Goal: Task Accomplishment & Management: Use online tool/utility

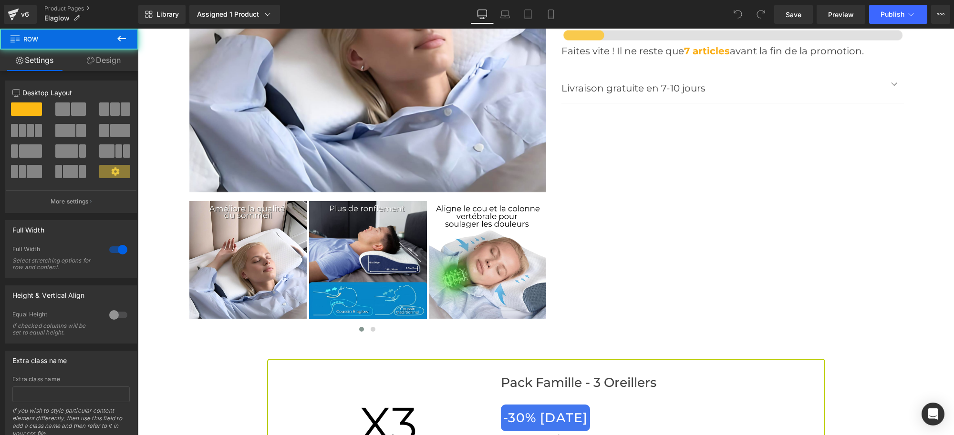
scroll to position [3270, 0]
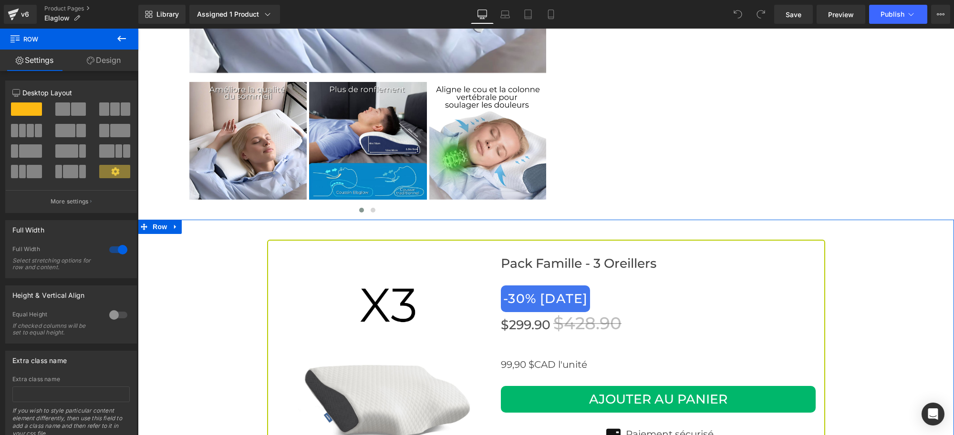
click at [172, 223] on icon at bounding box center [175, 226] width 7 height 7
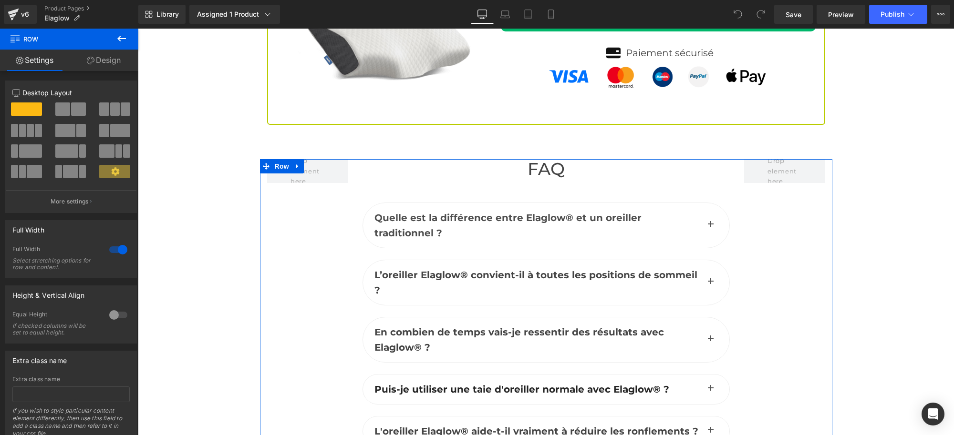
scroll to position [4165, 0]
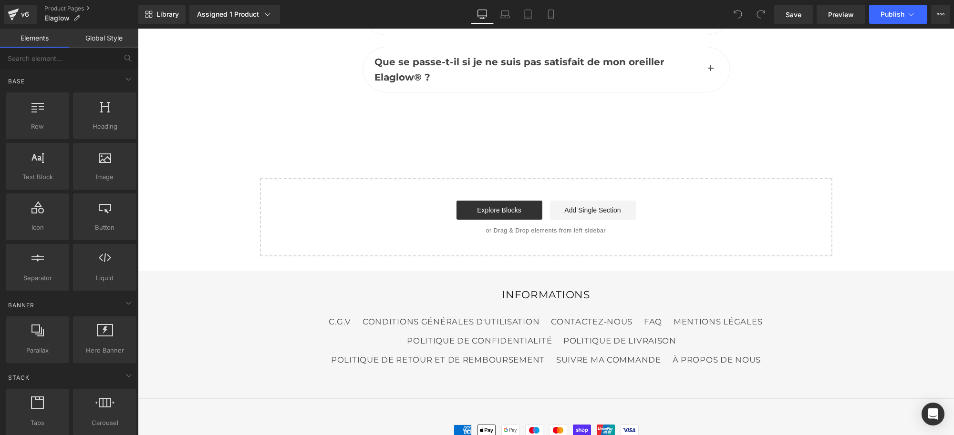
scroll to position [4642, 0]
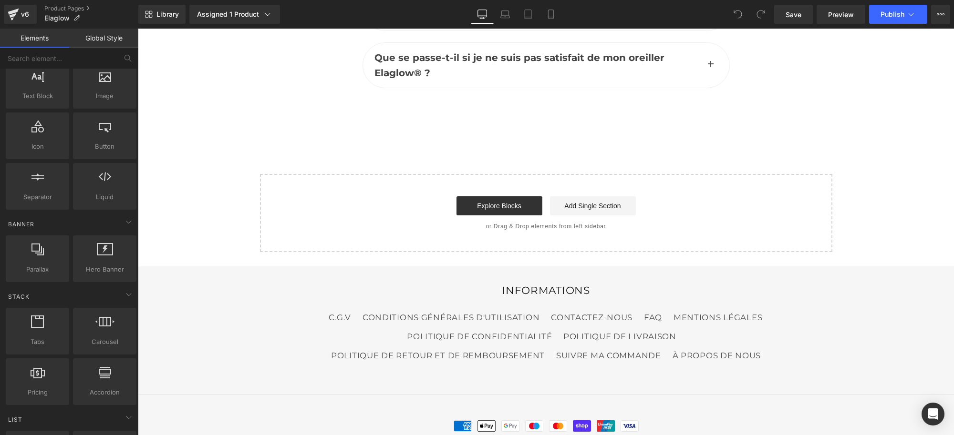
scroll to position [78, 0]
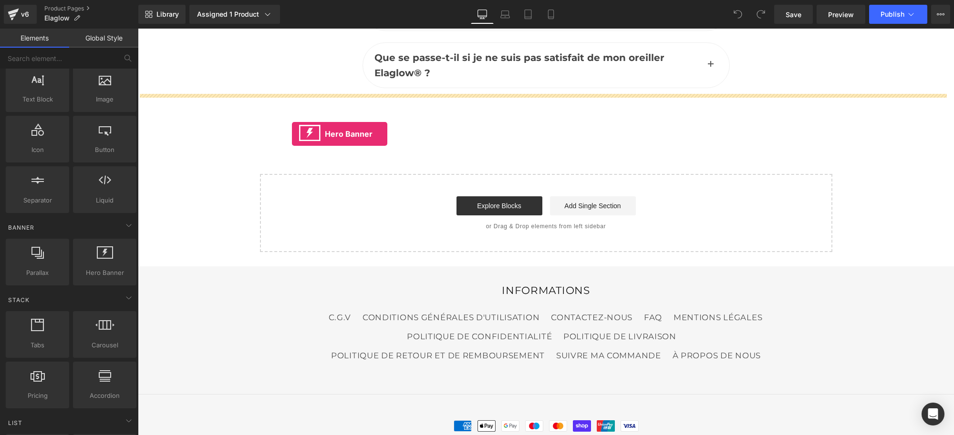
drag, startPoint x: 237, startPoint y: 297, endPoint x: 290, endPoint y: 124, distance: 180.9
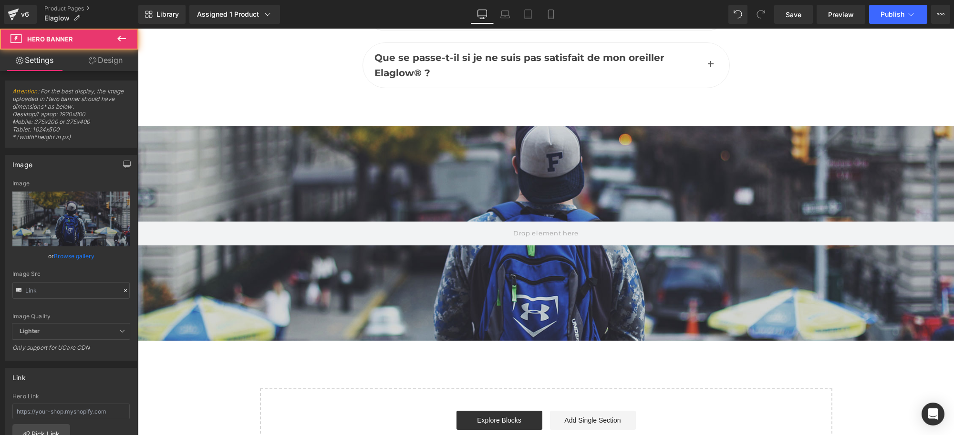
type input "[URL][DOMAIN_NAME]"
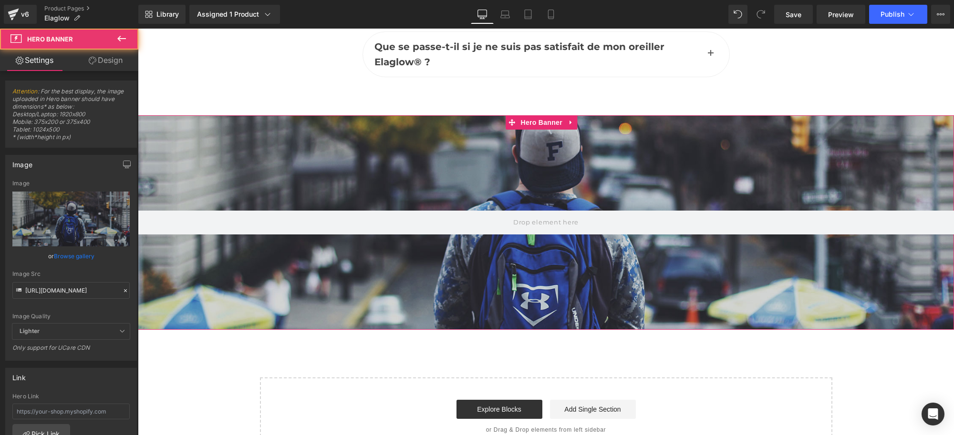
scroll to position [4630, 0]
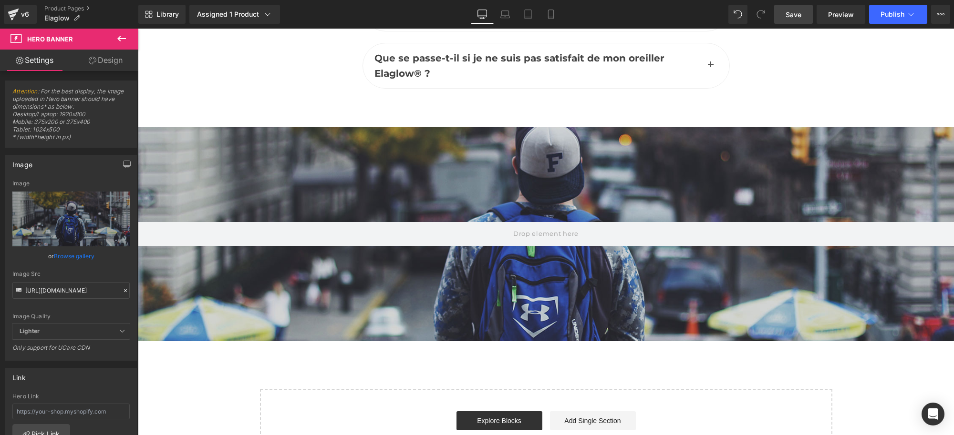
click at [801, 13] on span "Save" at bounding box center [794, 15] width 16 height 10
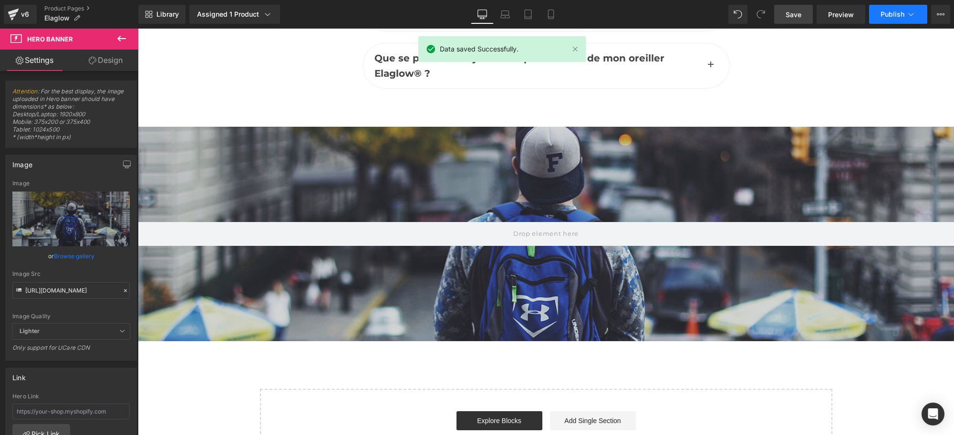
click at [893, 16] on span "Publish" at bounding box center [892, 14] width 24 height 8
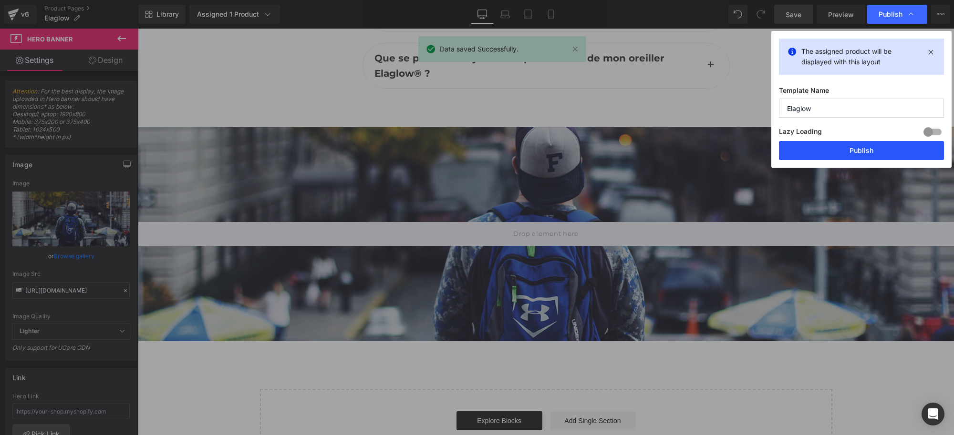
click at [821, 149] on button "Publish" at bounding box center [861, 150] width 165 height 19
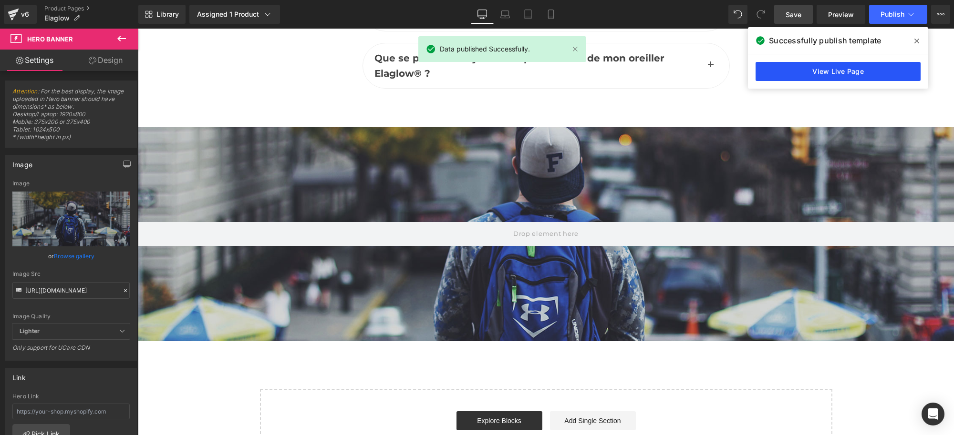
click at [850, 70] on link "View Live Page" at bounding box center [837, 71] width 165 height 19
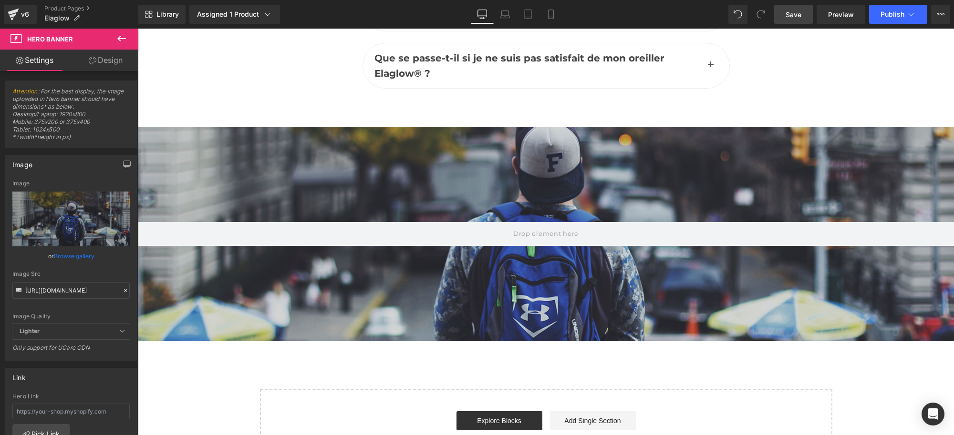
click at [469, 244] on div at bounding box center [546, 234] width 816 height 215
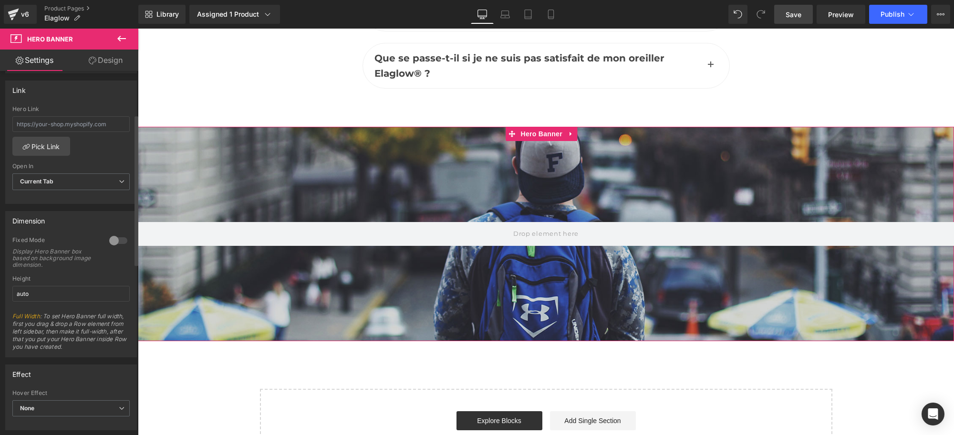
scroll to position [298, 0]
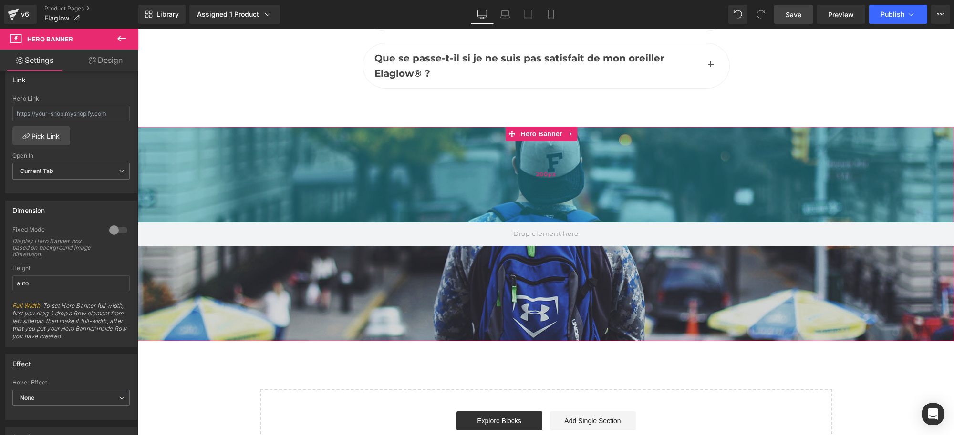
click at [453, 137] on div "200px" at bounding box center [546, 174] width 816 height 95
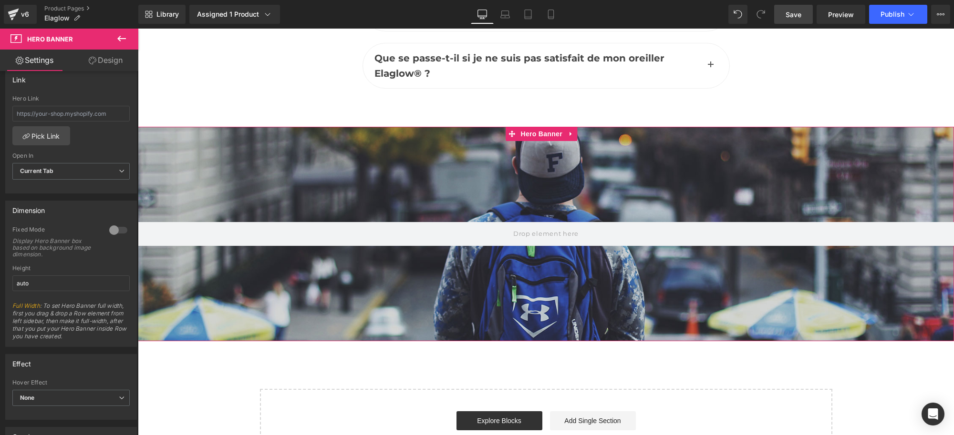
click at [449, 233] on div at bounding box center [546, 234] width 816 height 215
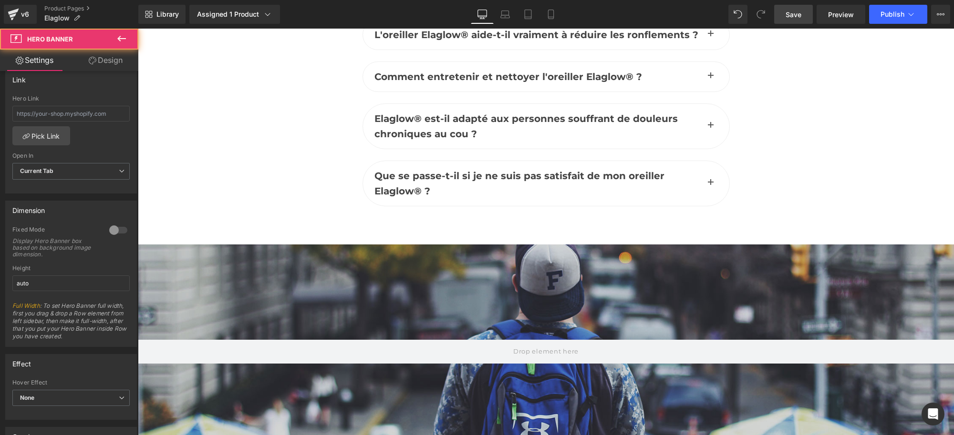
scroll to position [4570, 0]
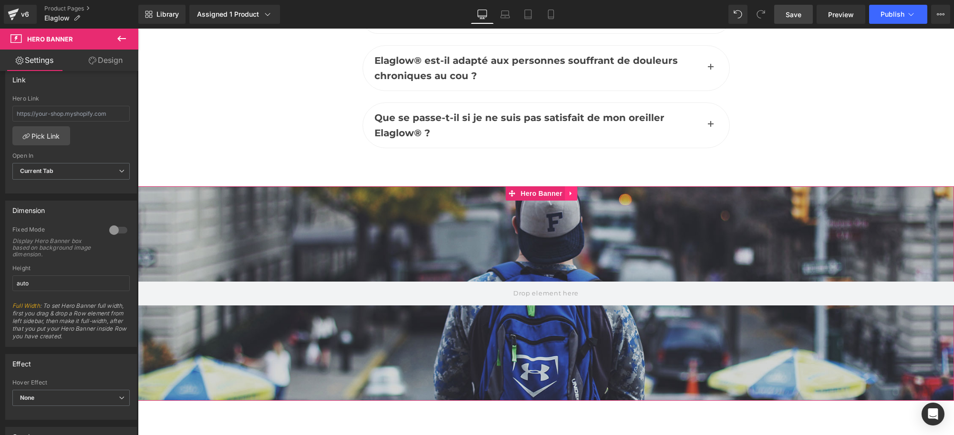
click at [569, 191] on icon at bounding box center [570, 193] width 2 height 4
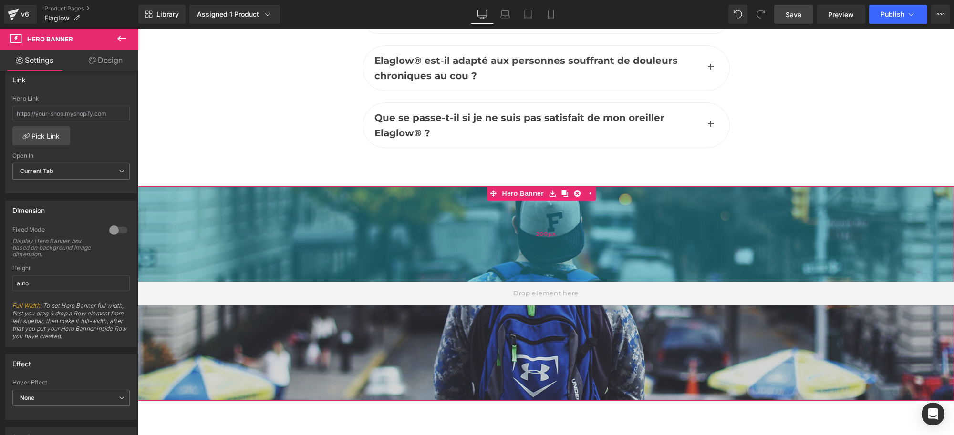
click at [403, 186] on div "200px" at bounding box center [546, 233] width 816 height 95
click at [473, 209] on div "200px" at bounding box center [546, 233] width 816 height 95
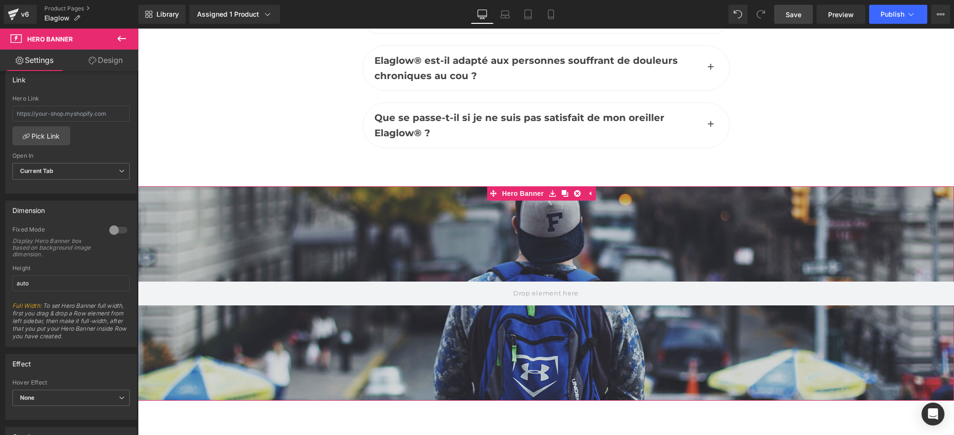
click at [443, 315] on div at bounding box center [546, 293] width 816 height 215
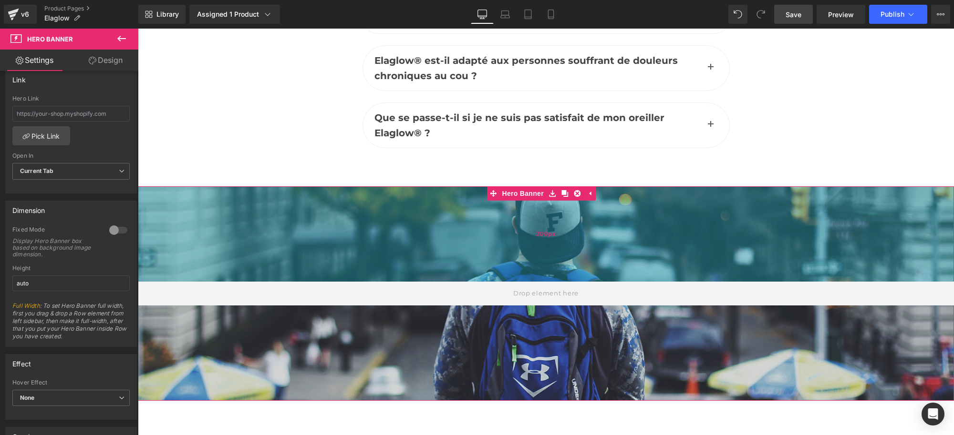
click at [450, 186] on div "200px" at bounding box center [546, 233] width 816 height 95
click at [463, 210] on div "200px" at bounding box center [546, 233] width 816 height 95
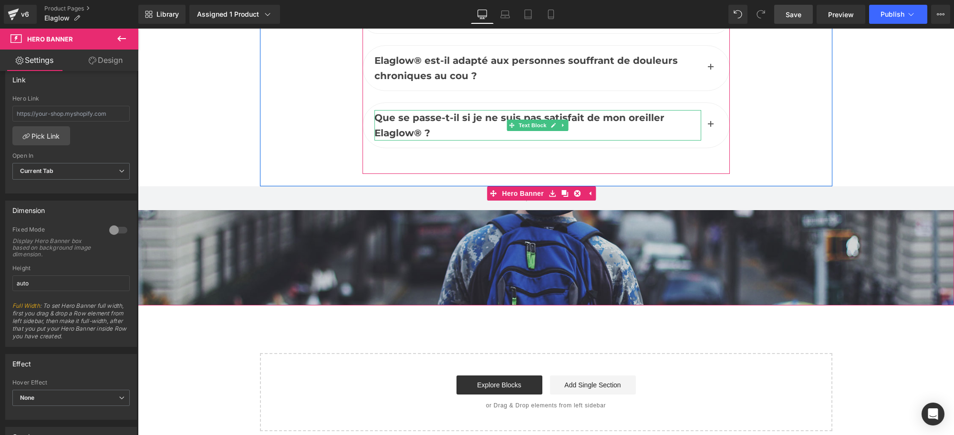
drag, startPoint x: 463, startPoint y: 210, endPoint x: 466, endPoint y: 82, distance: 128.3
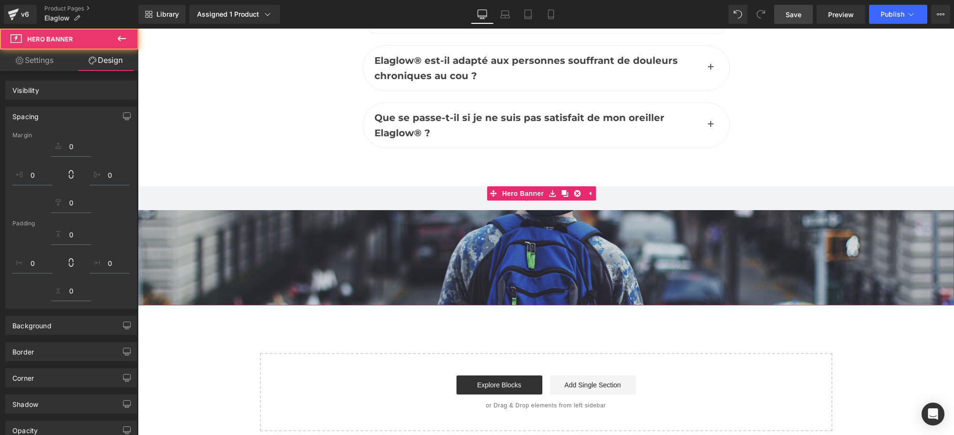
click at [496, 204] on div at bounding box center [546, 245] width 816 height 119
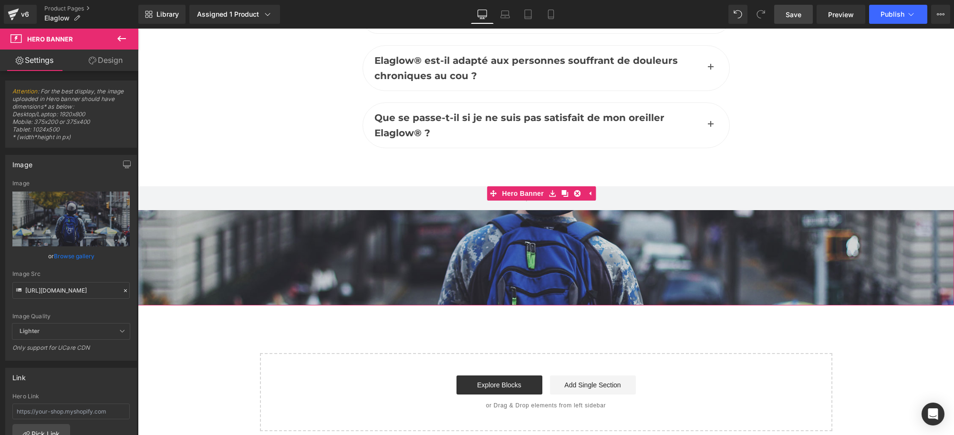
click at [414, 230] on div at bounding box center [546, 245] width 816 height 119
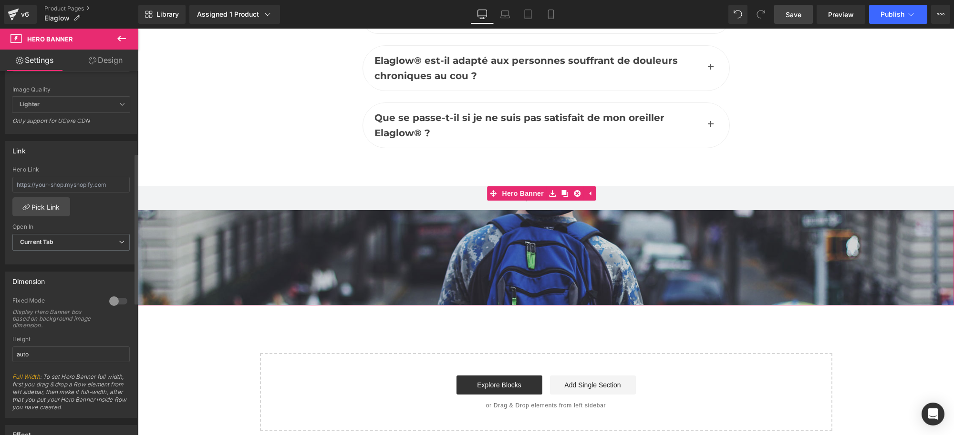
scroll to position [238, 0]
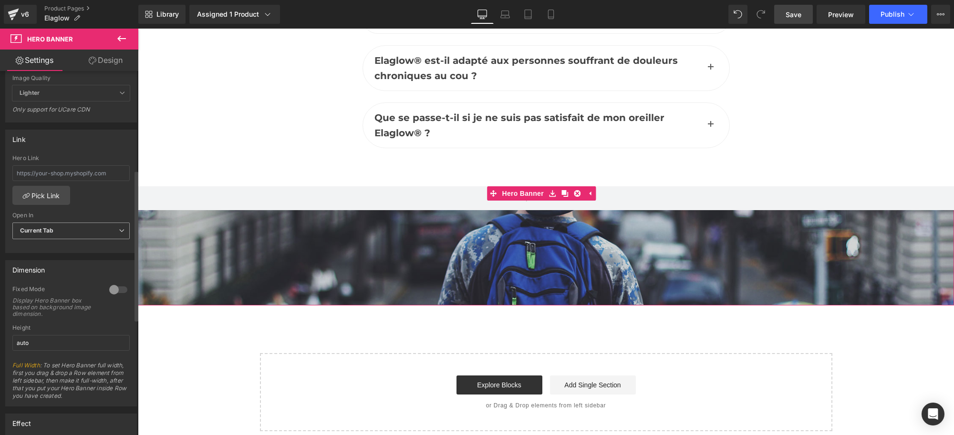
click at [75, 233] on span "Current Tab" at bounding box center [70, 231] width 117 height 17
click at [75, 232] on span "Current Tab" at bounding box center [69, 231] width 114 height 17
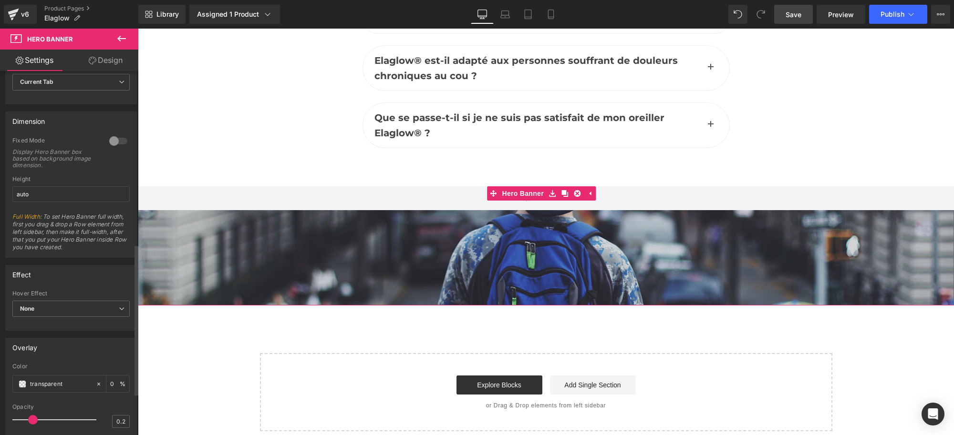
scroll to position [417, 0]
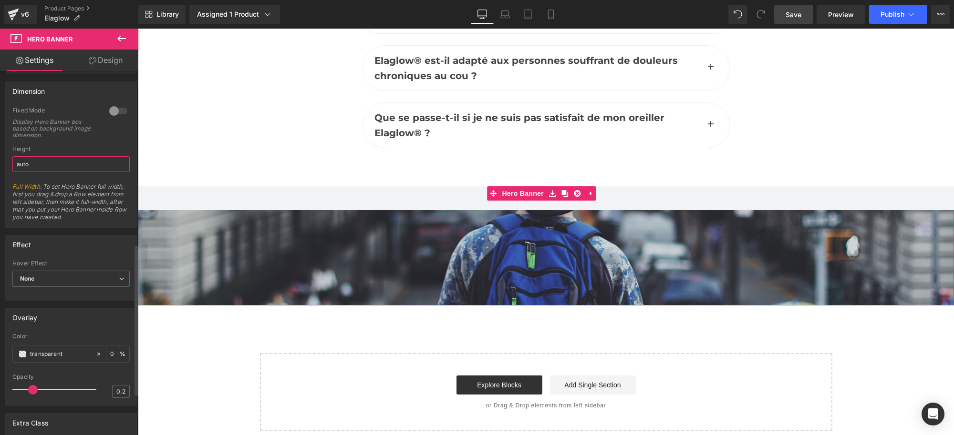
click at [61, 163] on input "auto" at bounding box center [70, 164] width 117 height 16
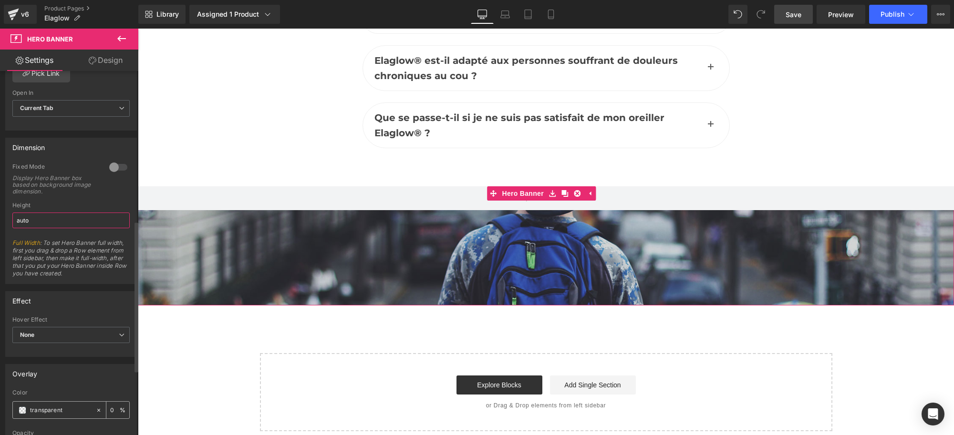
scroll to position [340, 0]
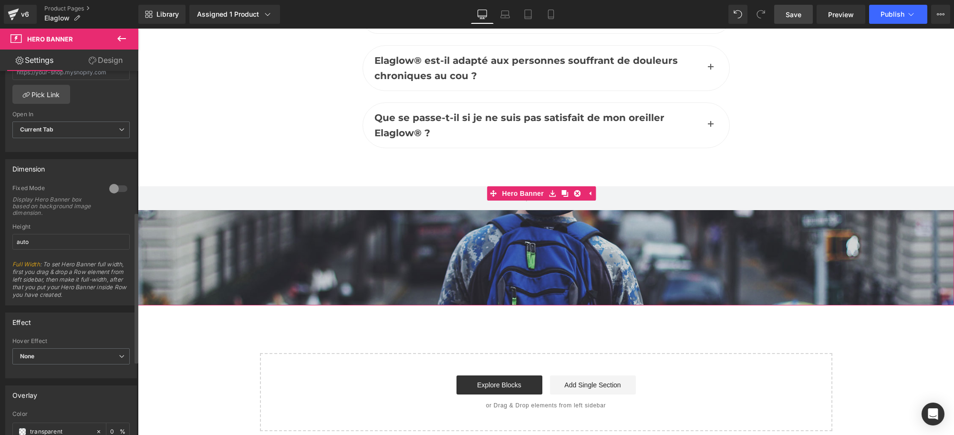
click at [115, 179] on div "Dimension 0 Fixed Mode Display Hero Banner box based on background image dimens…" at bounding box center [71, 232] width 132 height 146
click at [114, 187] on div at bounding box center [118, 188] width 23 height 15
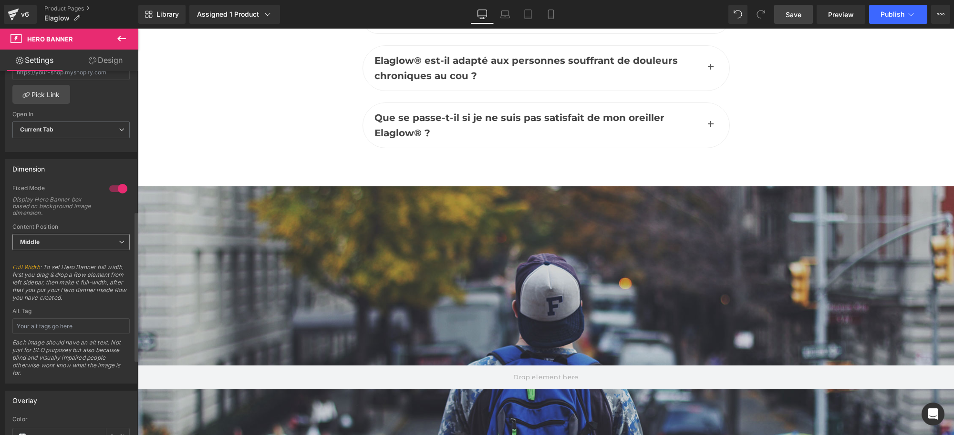
click at [84, 246] on span "Middle" at bounding box center [70, 242] width 117 height 17
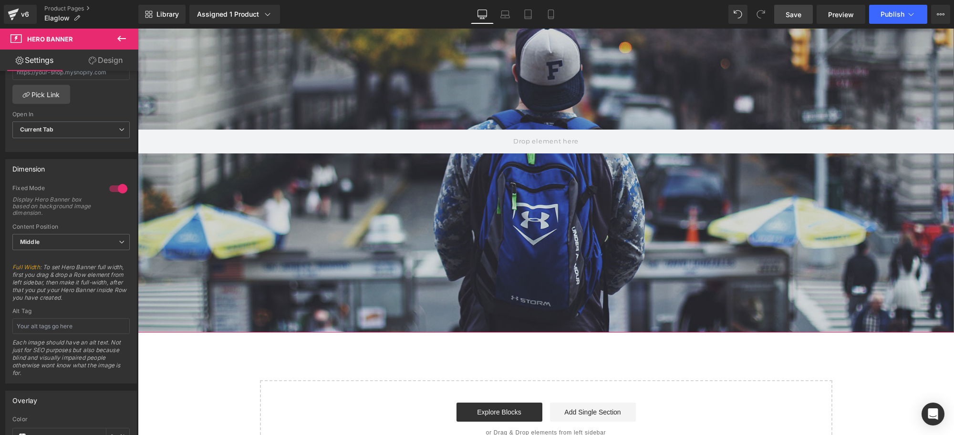
scroll to position [4749, 0]
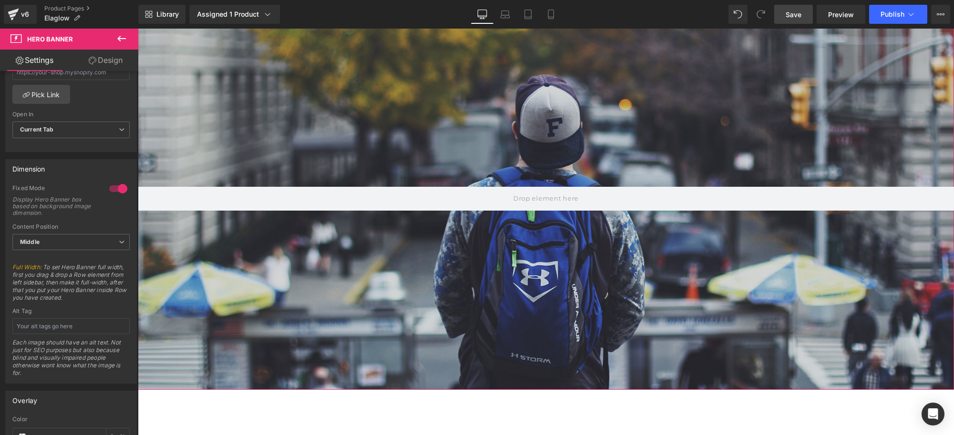
click at [363, 244] on div at bounding box center [546, 199] width 816 height 383
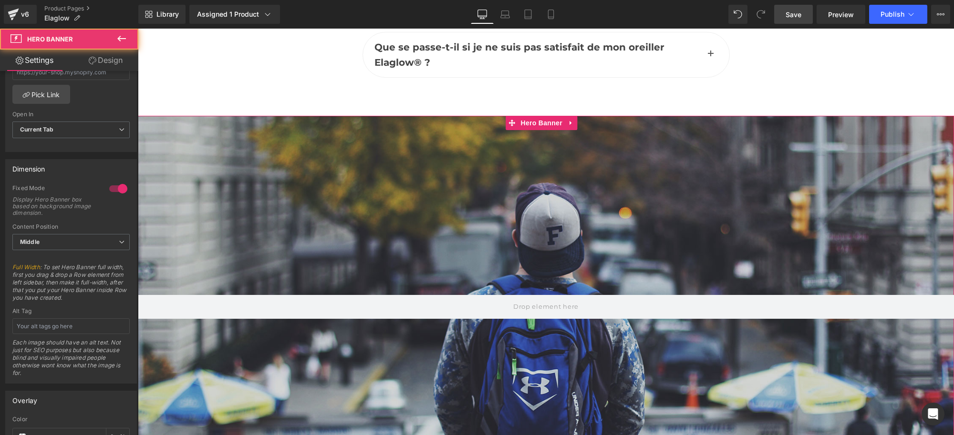
scroll to position [4630, 0]
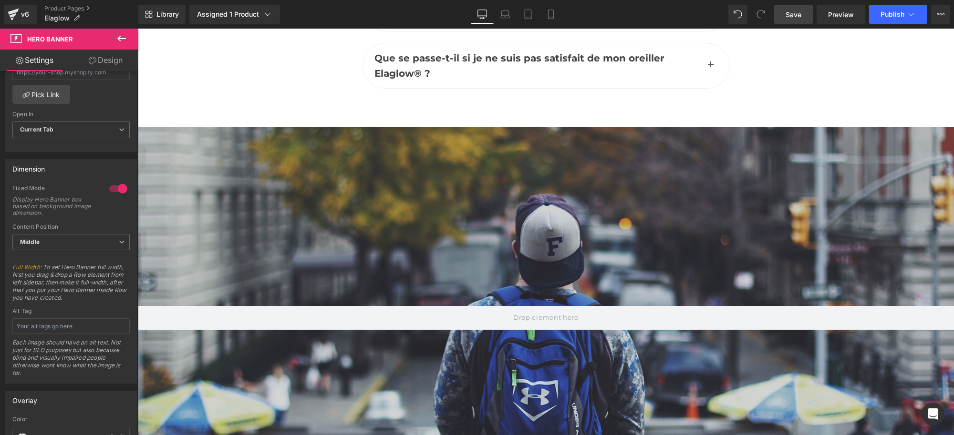
drag, startPoint x: 793, startPoint y: 15, endPoint x: 646, endPoint y: 3, distance: 147.4
click at [793, 15] on span "Save" at bounding box center [794, 15] width 16 height 10
click at [311, 167] on div at bounding box center [546, 318] width 816 height 383
click at [578, 185] on div at bounding box center [546, 318] width 816 height 383
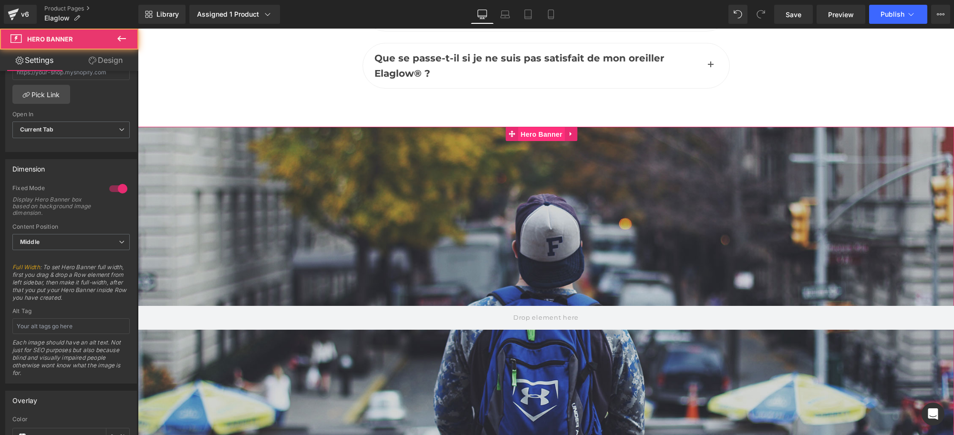
click at [535, 127] on span "Hero Banner" at bounding box center [541, 134] width 46 height 14
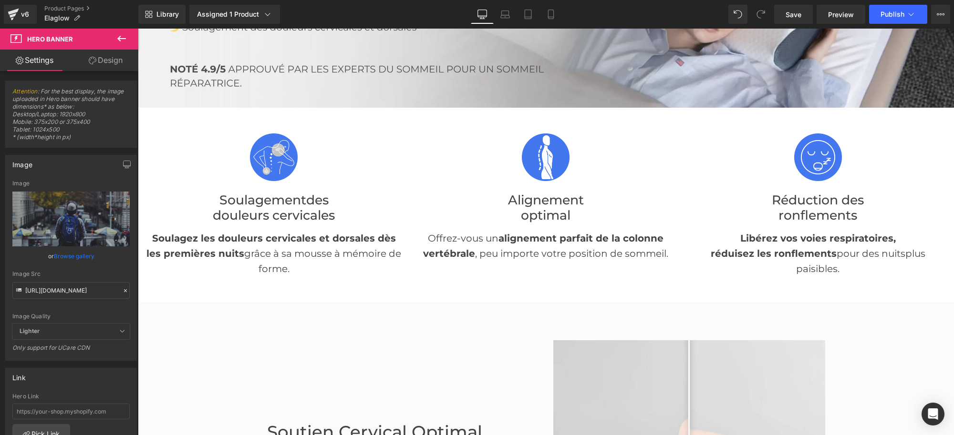
scroll to position [0, 0]
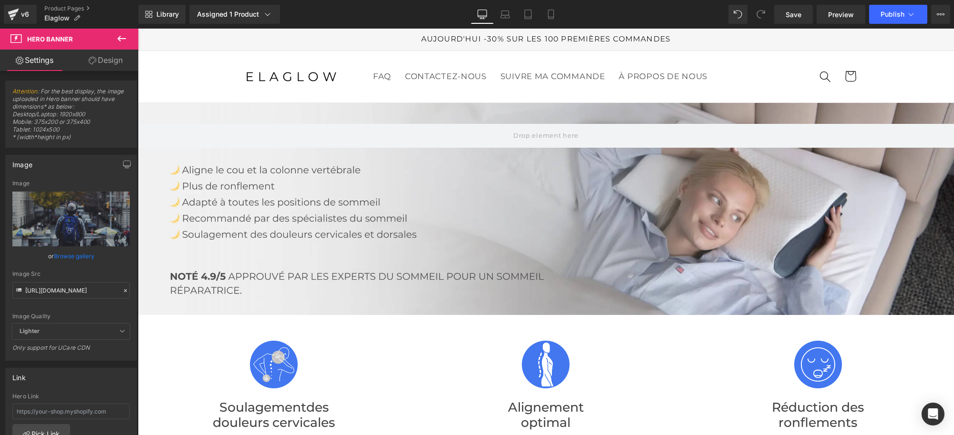
click at [511, 208] on div at bounding box center [546, 209] width 816 height 212
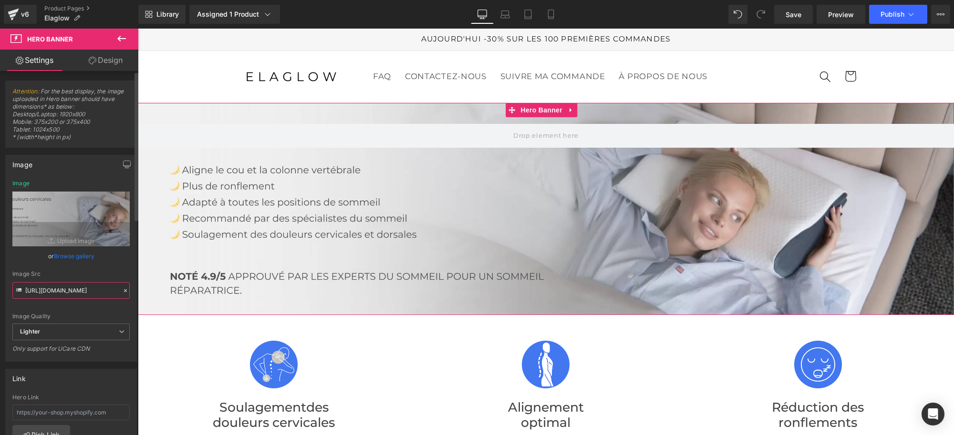
click at [75, 284] on input "[URL][DOMAIN_NAME]" at bounding box center [70, 290] width 117 height 17
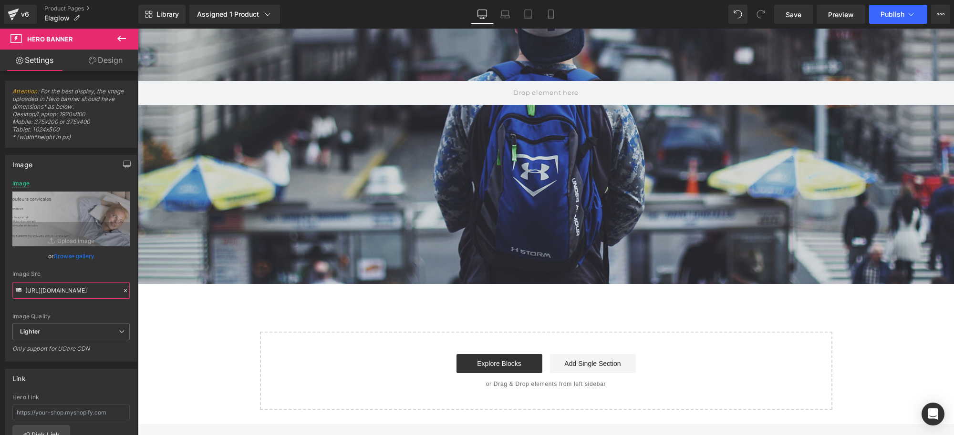
scroll to position [5009, 0]
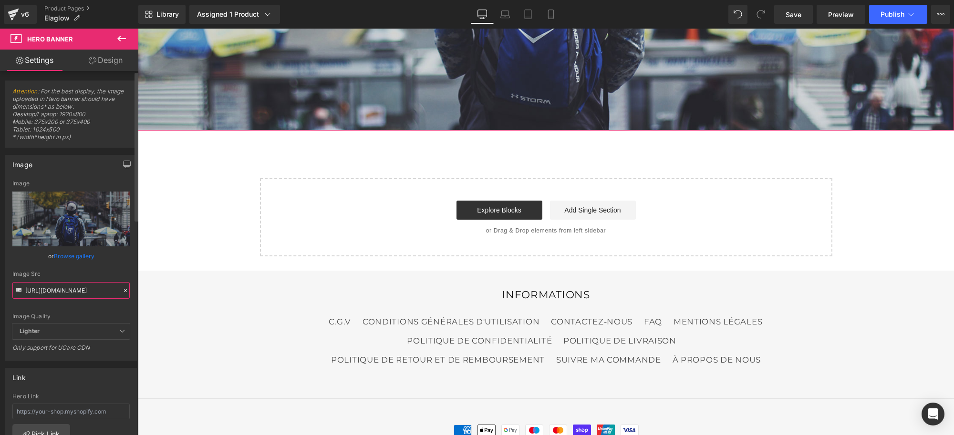
click at [52, 292] on input "[URL][DOMAIN_NAME]" at bounding box center [70, 290] width 117 height 17
paste input "[DOMAIN_NAME][URL]"
type input "[URL][DOMAIN_NAME]"
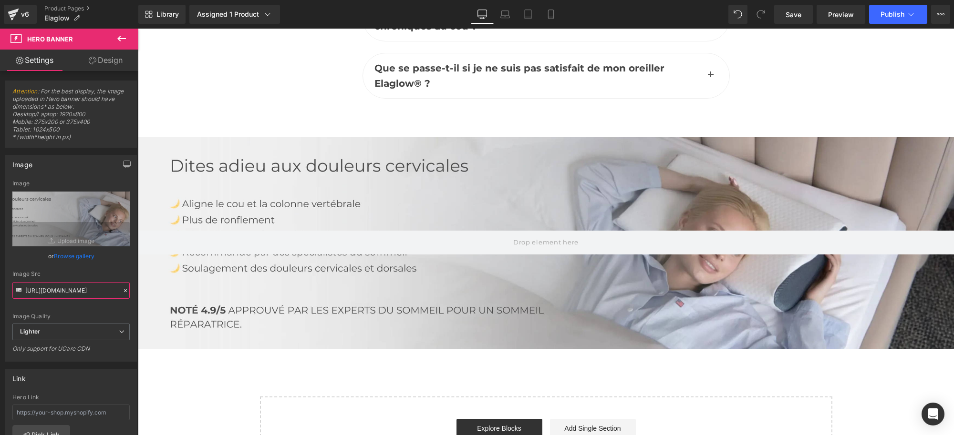
scroll to position [4602, 0]
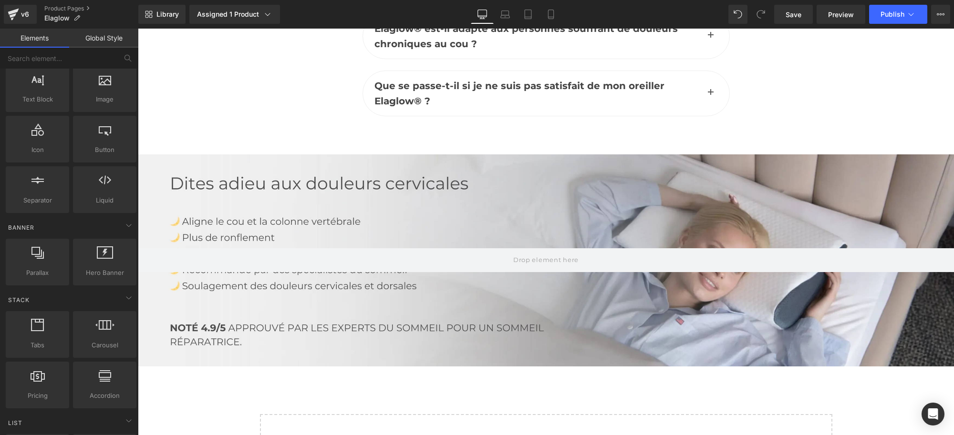
scroll to position [0, 0]
click at [787, 19] on span "Save" at bounding box center [794, 15] width 16 height 10
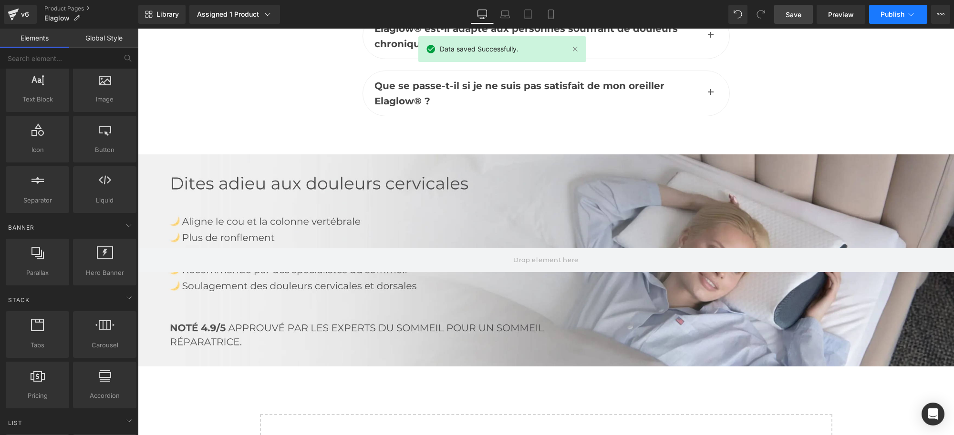
click at [881, 17] on span "Publish" at bounding box center [892, 14] width 24 height 8
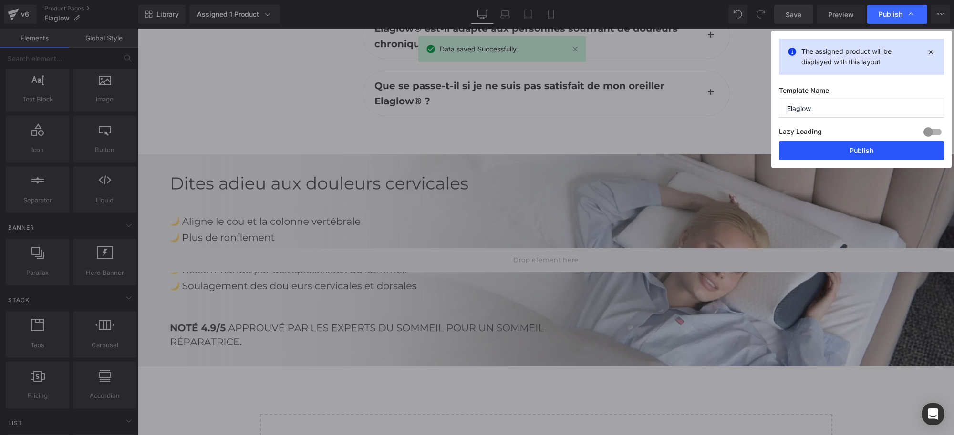
click at [844, 151] on button "Publish" at bounding box center [861, 150] width 165 height 19
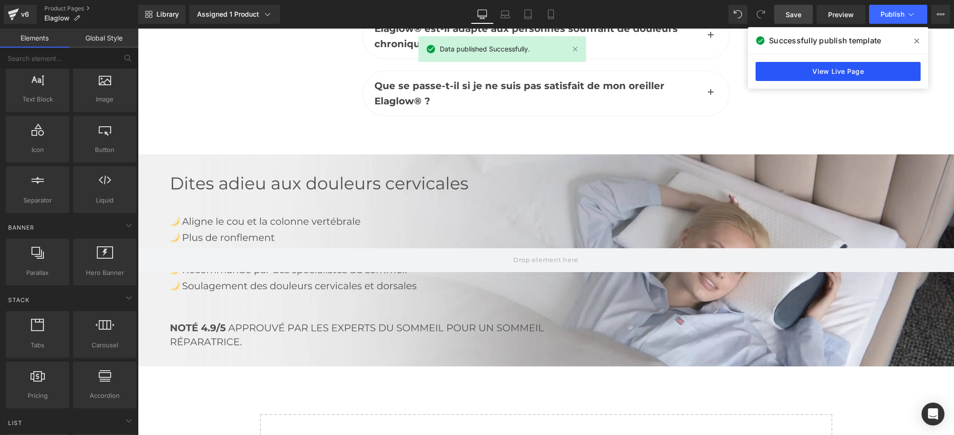
click at [826, 75] on link "View Live Page" at bounding box center [837, 71] width 165 height 19
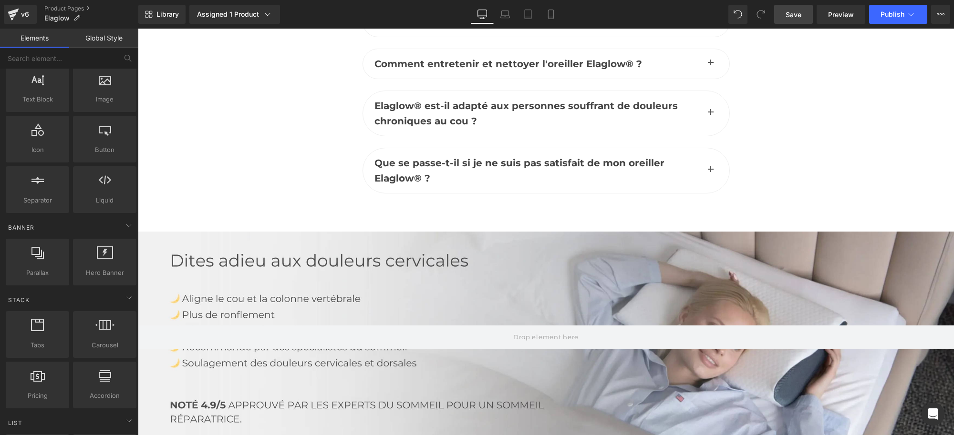
scroll to position [4424, 0]
